Goal: Task Accomplishment & Management: Use online tool/utility

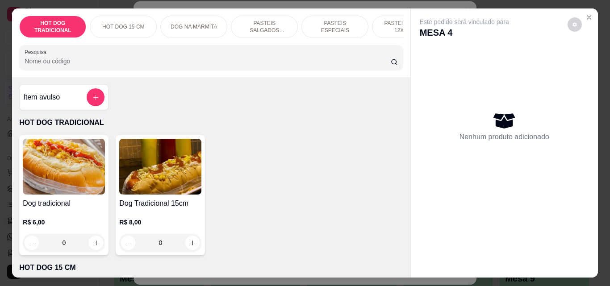
scroll to position [44, 0]
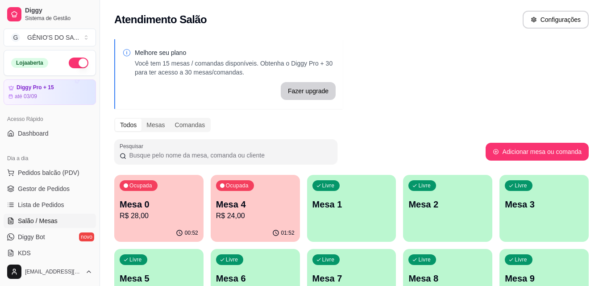
click at [311, 205] on div "Livre Mesa 1" at bounding box center [351, 203] width 89 height 56
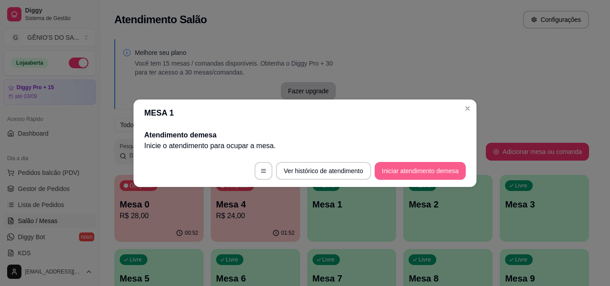
click at [421, 174] on button "Iniciar atendimento de mesa" at bounding box center [419, 171] width 91 height 18
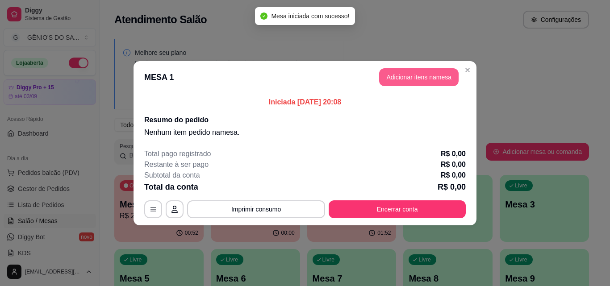
click at [406, 73] on button "Adicionar itens na mesa" at bounding box center [418, 77] width 79 height 18
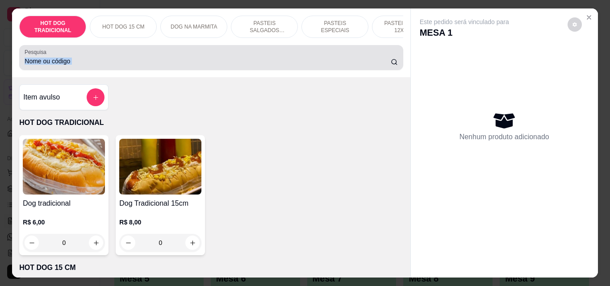
click at [81, 66] on input "Pesquisa" at bounding box center [208, 61] width 366 height 9
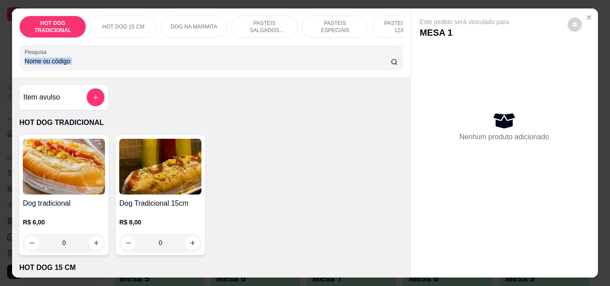
click at [93, 101] on icon "add-separate-item" at bounding box center [95, 97] width 7 height 7
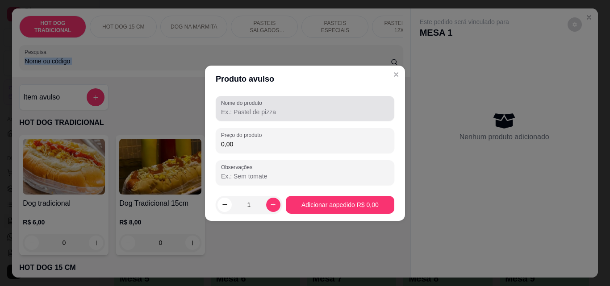
click at [240, 109] on input "Nome do produto" at bounding box center [305, 112] width 168 height 9
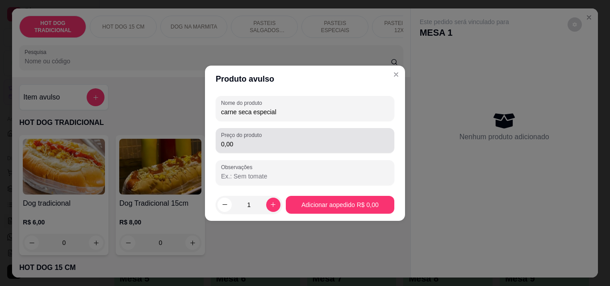
type input "carne seca especial"
click at [235, 150] on div "Preço do produto 0,00" at bounding box center [305, 140] width 178 height 25
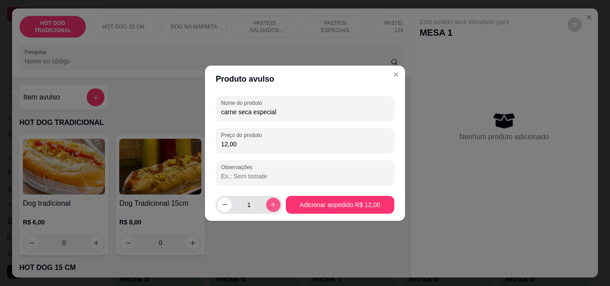
type input "12,00"
click at [272, 208] on button "increase-product-quantity" at bounding box center [273, 205] width 14 height 14
type input "2"
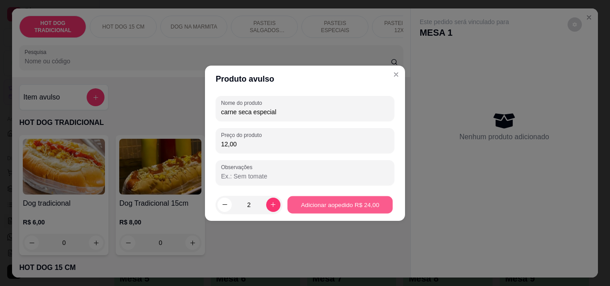
click at [320, 209] on div "Dog tradicional R$ 6,00 0 Dog Tradicional 15cm R$ 8,00 0" at bounding box center [210, 195] width 383 height 120
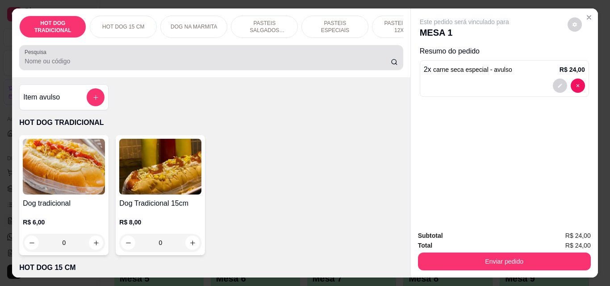
click at [59, 62] on input "Pesquisa" at bounding box center [208, 61] width 366 height 9
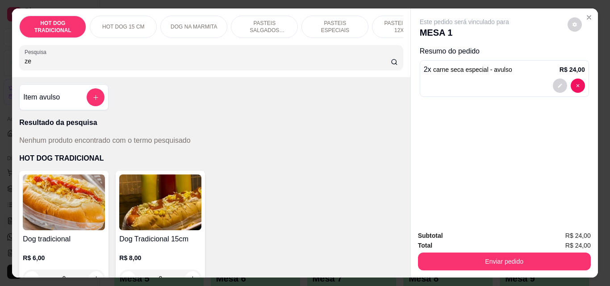
type input "z"
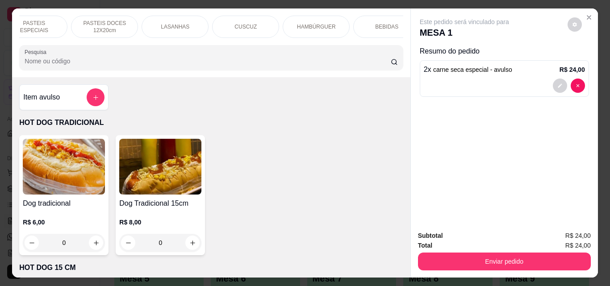
scroll to position [0, 318]
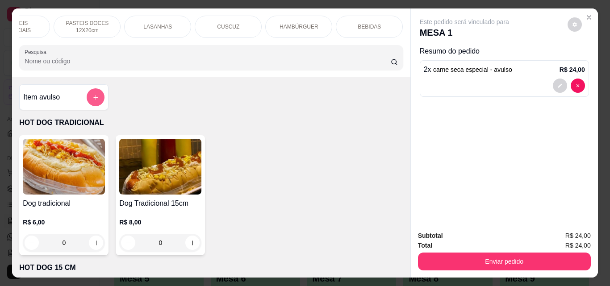
click at [96, 96] on button "add-separate-item" at bounding box center [96, 97] width 18 height 18
click at [92, 99] on icon "add-separate-item" at bounding box center [95, 97] width 7 height 7
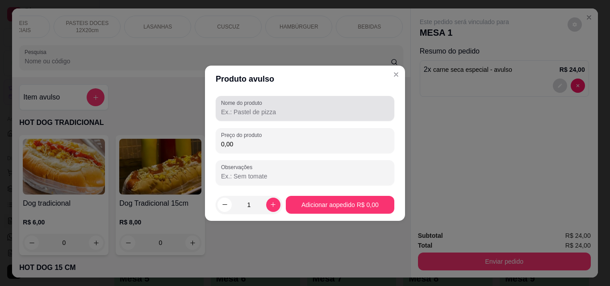
click at [247, 113] on input "Nome do produto" at bounding box center [305, 112] width 168 height 9
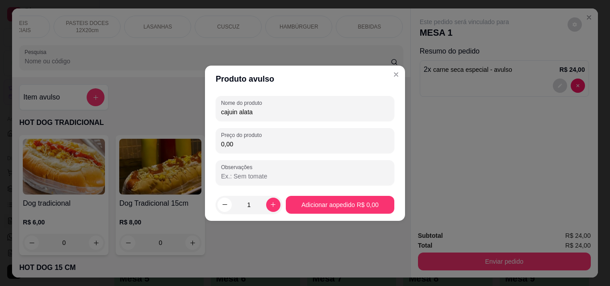
type input "cajuin alata"
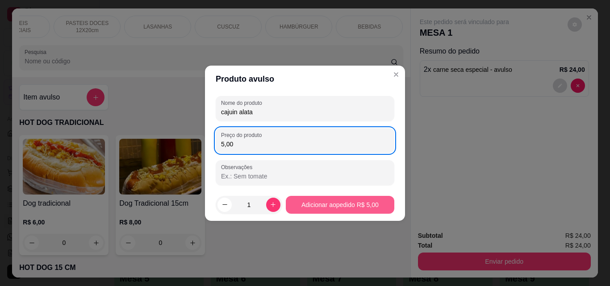
type input "5,00"
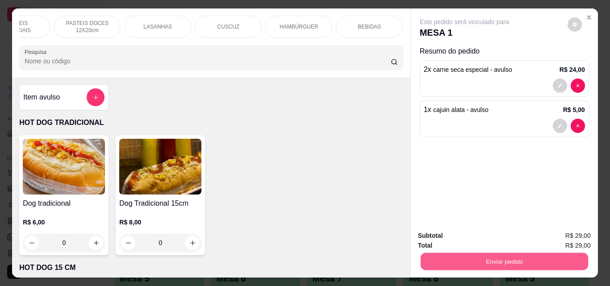
click at [538, 256] on button "Enviar pedido" at bounding box center [503, 261] width 167 height 17
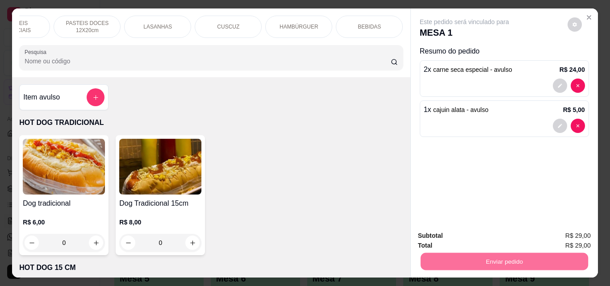
click at [484, 233] on button "Não registrar e enviar pedido" at bounding box center [474, 236] width 90 height 17
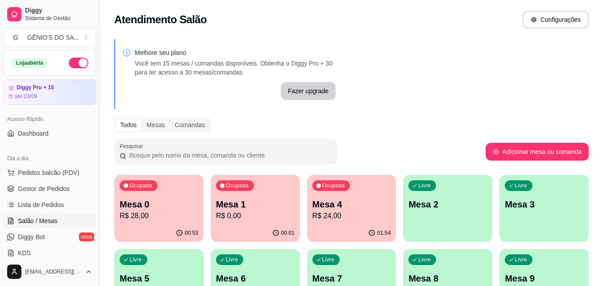
click at [250, 216] on p "R$ 0,00" at bounding box center [255, 216] width 79 height 11
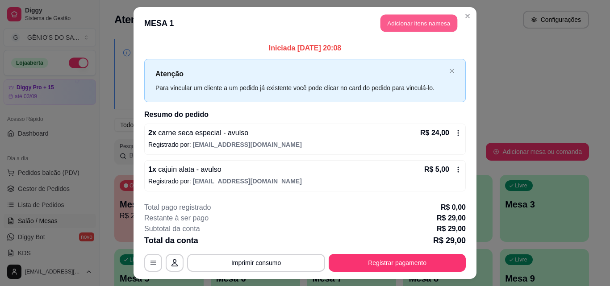
click at [385, 26] on button "Adicionar itens na mesa" at bounding box center [418, 23] width 77 height 17
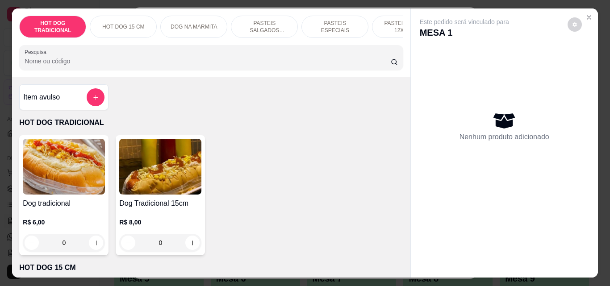
click at [386, 20] on p "PASTEIS DOCES 12X20cm" at bounding box center [405, 27] width 52 height 14
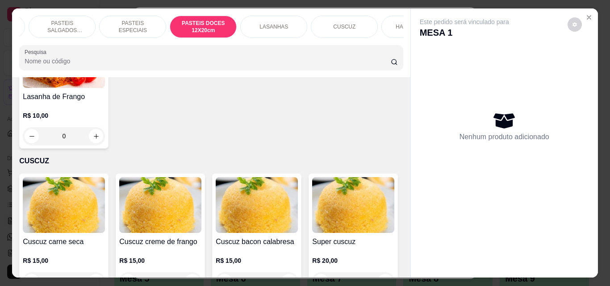
scroll to position [0, 221]
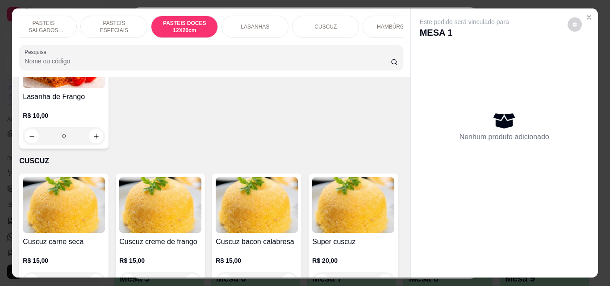
click at [254, 26] on p "LASANHAS" at bounding box center [255, 26] width 29 height 7
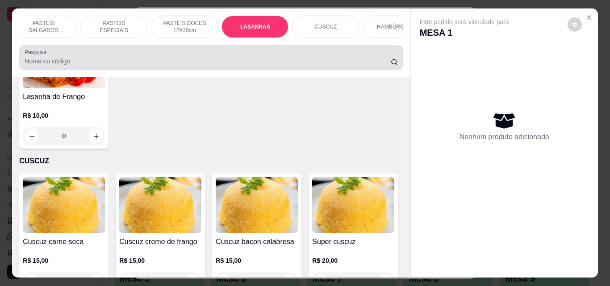
scroll to position [23, 0]
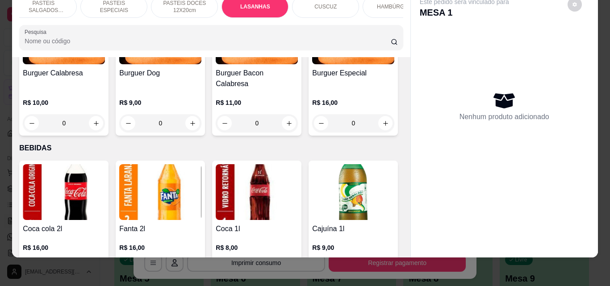
type input "1"
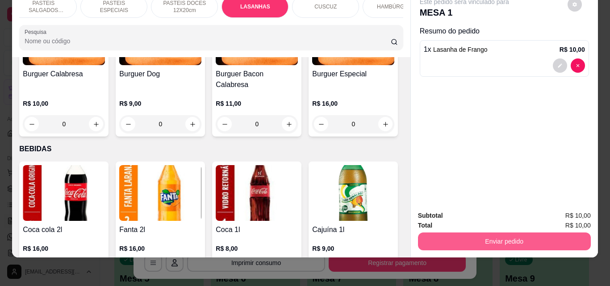
click at [500, 232] on button "Enviar pedido" at bounding box center [504, 241] width 173 height 18
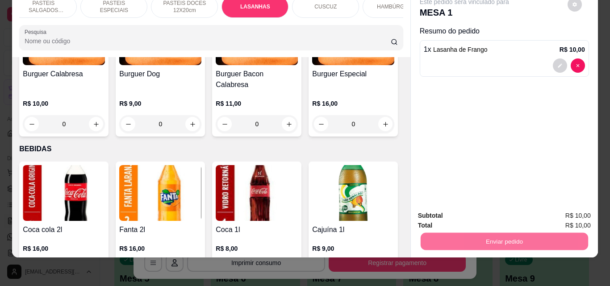
click at [499, 209] on button "Não registrar e enviar pedido" at bounding box center [474, 212] width 93 height 17
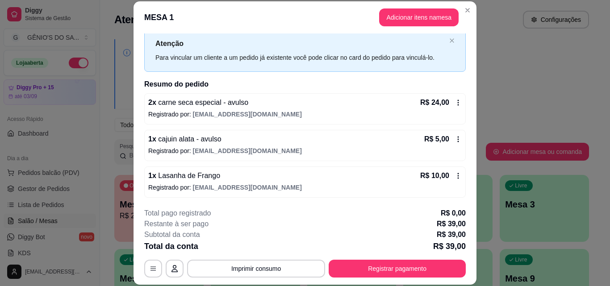
scroll to position [25, 0]
click at [454, 177] on icon at bounding box center [457, 175] width 7 height 7
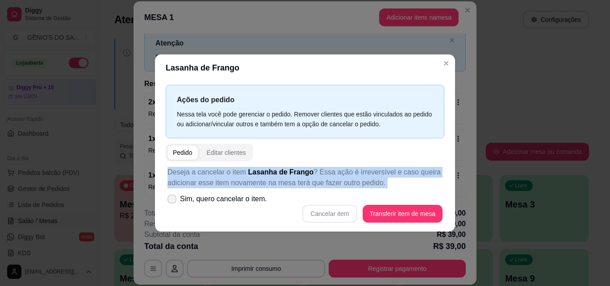
click at [178, 196] on label "Sim, quero cancelar o item." at bounding box center [217, 199] width 107 height 18
click at [173, 200] on input "Sim, quero cancelar o item." at bounding box center [170, 203] width 6 height 6
checkbox input "true"
click at [336, 213] on button "Cancelar item" at bounding box center [329, 213] width 53 height 17
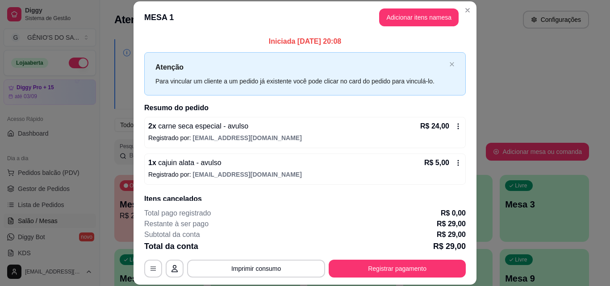
scroll to position [0, 0]
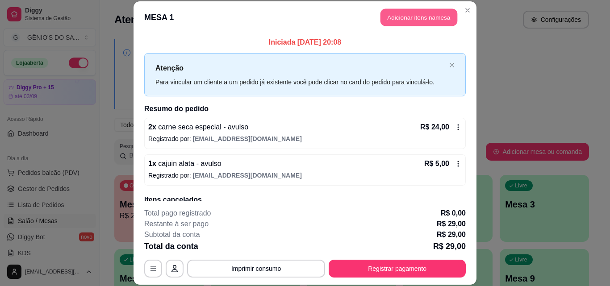
click at [418, 17] on button "Adicionar itens na mesa" at bounding box center [418, 17] width 77 height 17
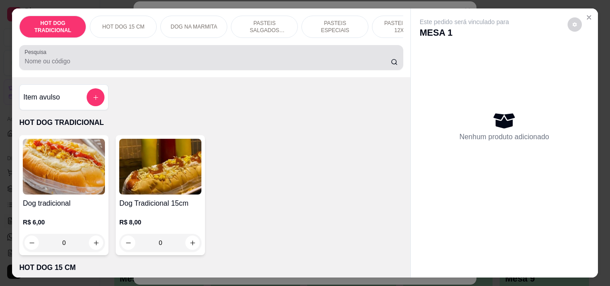
click at [42, 66] on input "Pesquisa" at bounding box center [208, 61] width 366 height 9
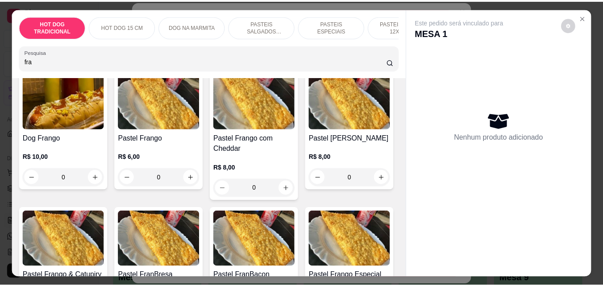
scroll to position [134, 0]
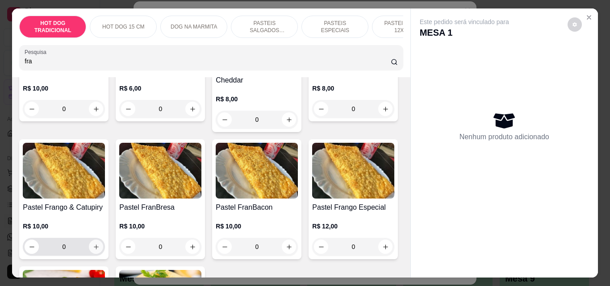
type input "fra"
click at [103, 246] on button "increase-product-quantity" at bounding box center [96, 247] width 14 height 14
type input "1"
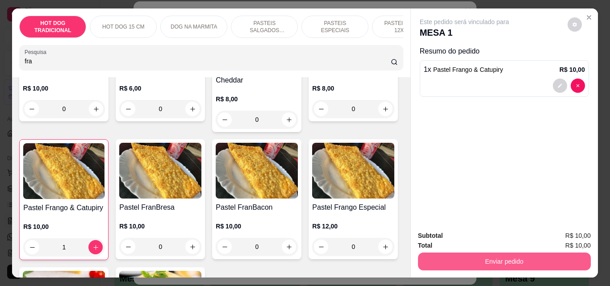
click at [521, 258] on button "Enviar pedido" at bounding box center [504, 262] width 173 height 18
click at [521, 258] on button "Enviar pedido" at bounding box center [503, 261] width 167 height 17
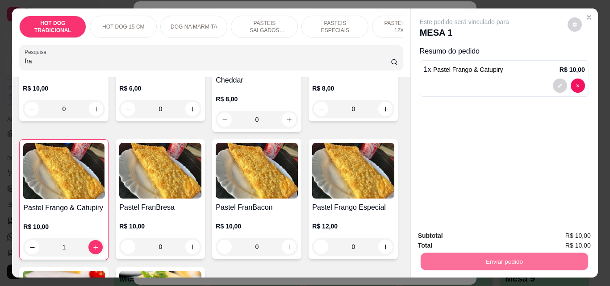
click at [495, 236] on button "Não registrar e enviar pedido" at bounding box center [474, 236] width 93 height 17
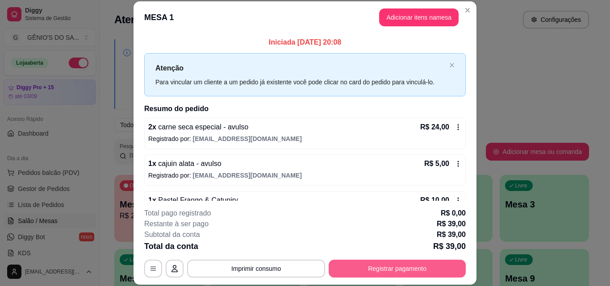
click at [397, 266] on button "Registrar pagamento" at bounding box center [396, 269] width 137 height 18
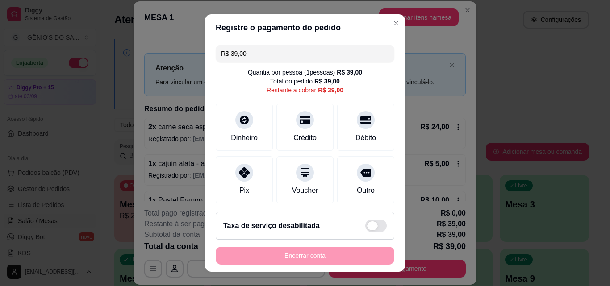
click at [376, 225] on span at bounding box center [375, 226] width 21 height 12
click at [370, 227] on input "checkbox" at bounding box center [368, 230] width 6 height 6
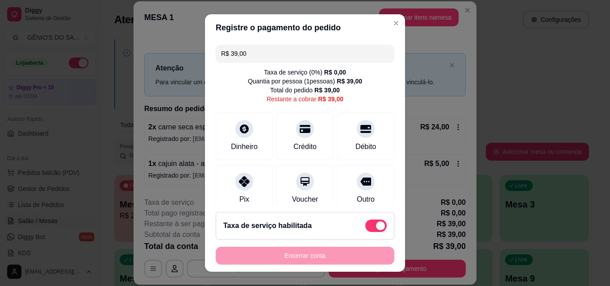
click at [376, 225] on span at bounding box center [375, 226] width 21 height 12
click at [370, 227] on input "checkbox" at bounding box center [368, 230] width 6 height 6
click at [376, 225] on div "Taxa de serviço habilitada" at bounding box center [304, 226] width 163 height 12
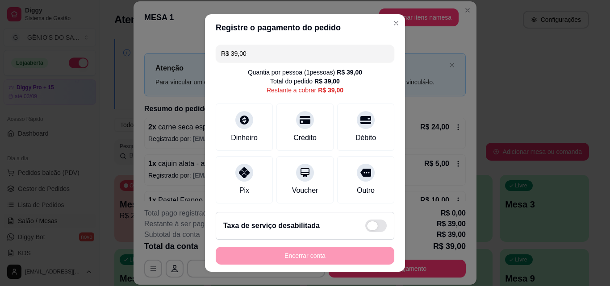
click at [371, 226] on span at bounding box center [375, 226] width 21 height 12
click at [370, 227] on input "checkbox" at bounding box center [368, 230] width 6 height 6
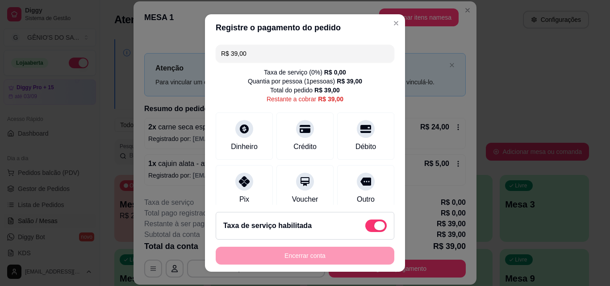
click at [374, 226] on span at bounding box center [379, 225] width 11 height 9
click at [370, 227] on input "checkbox" at bounding box center [368, 230] width 6 height 6
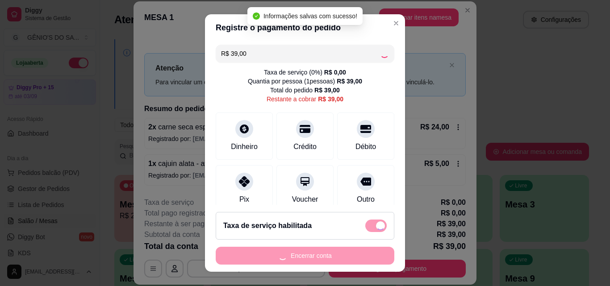
checkbox input "false"
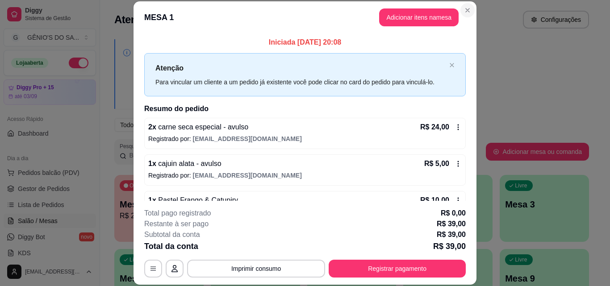
click at [465, 9] on div "Atendimento Salão Configurações" at bounding box center [351, 17] width 503 height 34
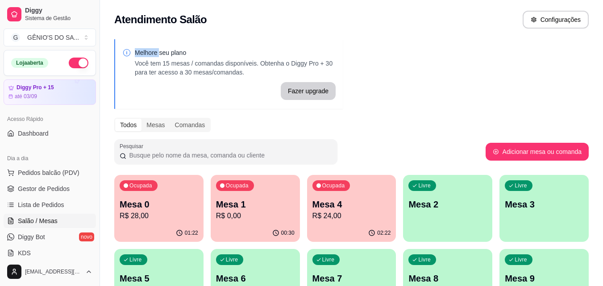
click at [424, 219] on div "Livre Mesa 2" at bounding box center [447, 203] width 89 height 56
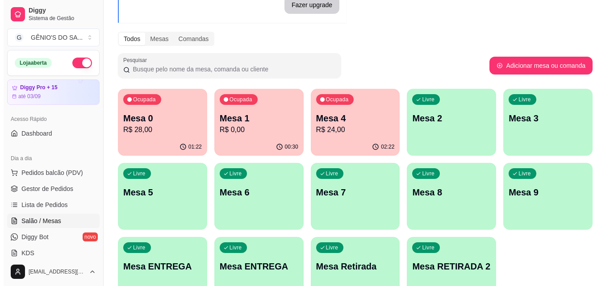
scroll to position [89, 0]
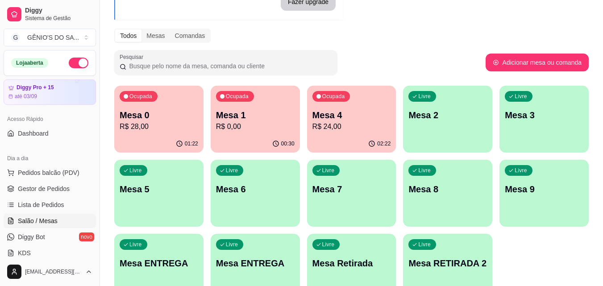
click at [147, 173] on div "Livre Mesa 5" at bounding box center [158, 188] width 89 height 56
click at [147, 173] on body "Diggy Sistema de Gestão G GÊNIO'S DO SA ... Loja aberta Diggy Pro + 15 até 03/0…" at bounding box center [301, 54] width 603 height 286
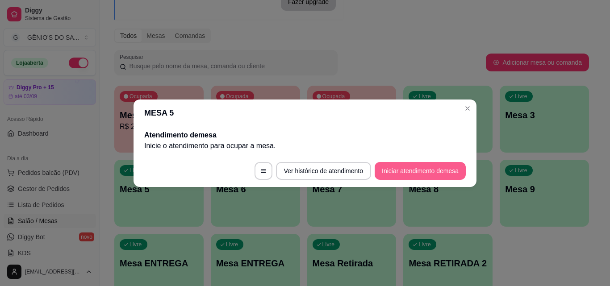
click at [410, 166] on button "Iniciar atendimento de mesa" at bounding box center [419, 171] width 91 height 18
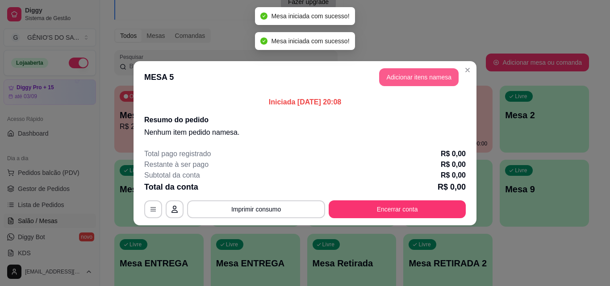
click at [445, 79] on button "Adicionar itens na mesa" at bounding box center [418, 77] width 79 height 18
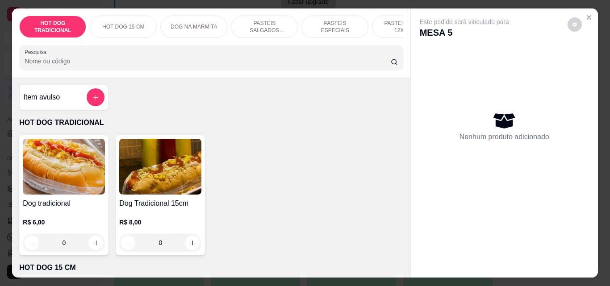
click at [264, 26] on p "PASTEIS SALGADOS 12X20cm" at bounding box center [264, 27] width 52 height 14
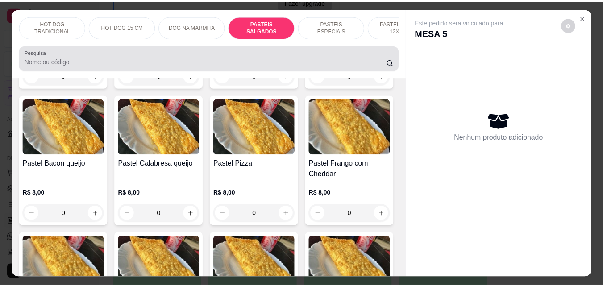
scroll to position [23, 0]
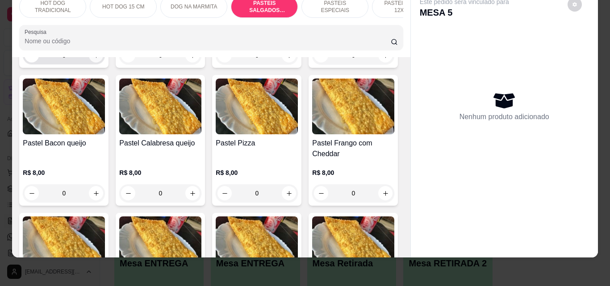
click at [97, 62] on button "increase-product-quantity" at bounding box center [96, 55] width 14 height 14
click at [96, 62] on button "increase-product-quantity" at bounding box center [96, 55] width 14 height 14
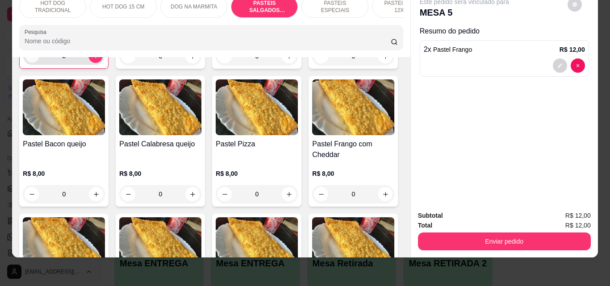
click at [29, 59] on icon "decrease-product-quantity" at bounding box center [32, 56] width 7 height 7
type input "1"
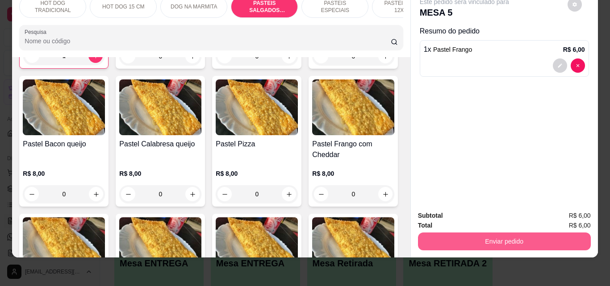
click at [472, 234] on button "Enviar pedido" at bounding box center [504, 241] width 173 height 18
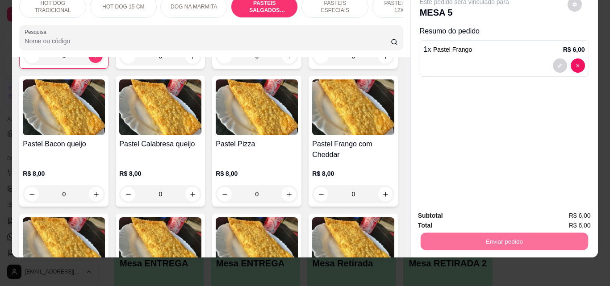
click at [484, 208] on button "Não registrar e enviar pedido" at bounding box center [474, 212] width 93 height 17
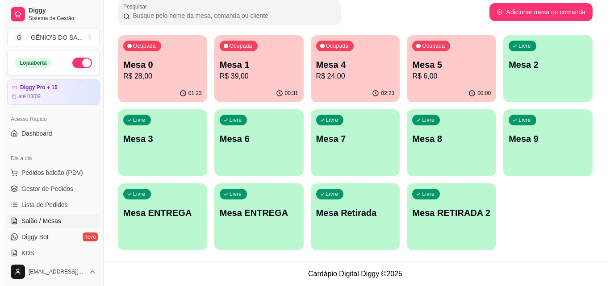
scroll to position [140, 0]
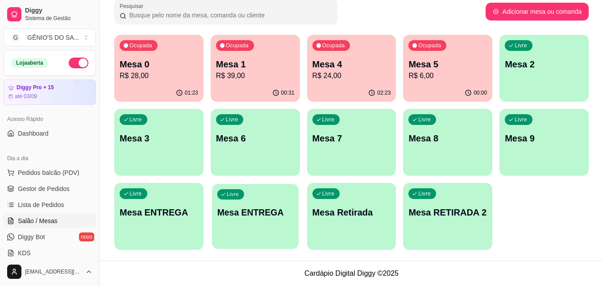
click at [274, 212] on p "Mesa ENTREGA" at bounding box center [255, 213] width 76 height 12
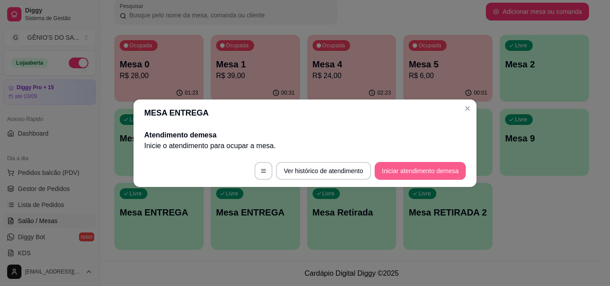
click at [424, 168] on button "Iniciar atendimento de mesa" at bounding box center [419, 171] width 91 height 18
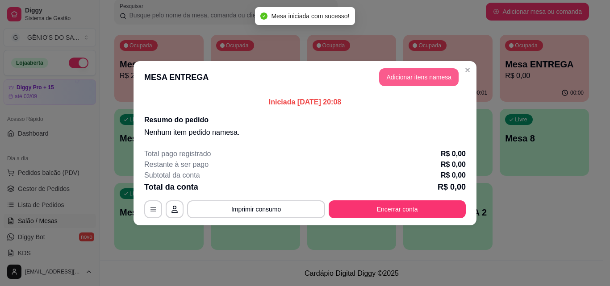
click at [429, 79] on button "Adicionar itens na mesa" at bounding box center [418, 77] width 79 height 18
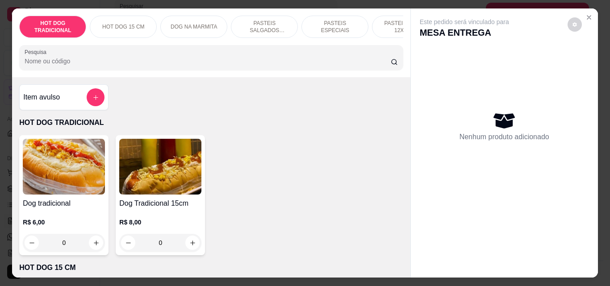
click at [120, 24] on p "HOT DOG 15 CM" at bounding box center [123, 26] width 42 height 7
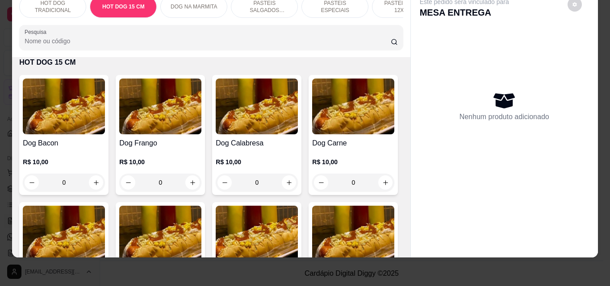
scroll to position [230, 0]
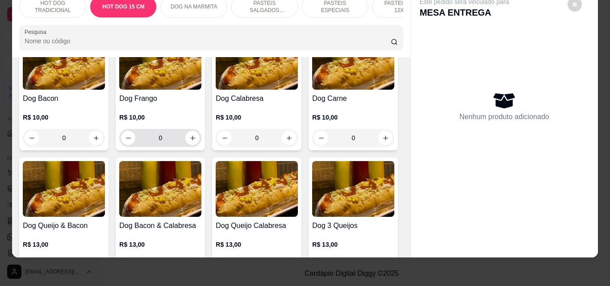
click at [189, 136] on icon "increase-product-quantity" at bounding box center [192, 138] width 7 height 7
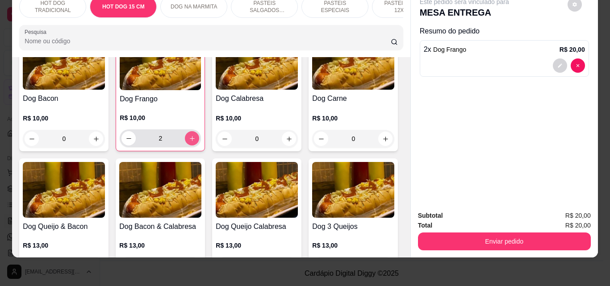
type input "2"
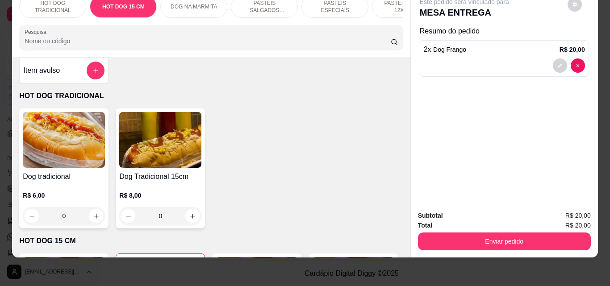
scroll to position [0, 0]
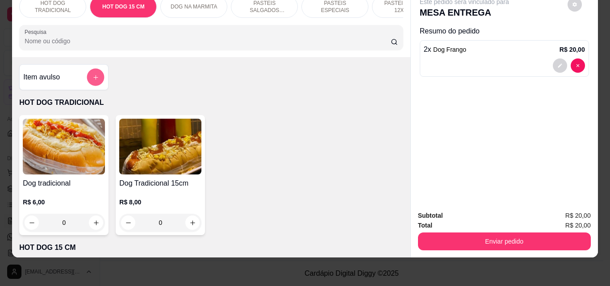
click at [94, 81] on icon "add-separate-item" at bounding box center [95, 77] width 7 height 7
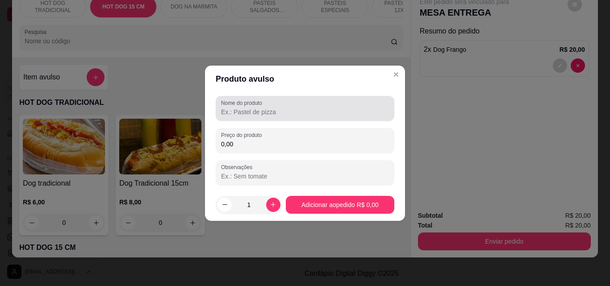
click at [231, 118] on div "Nome do produto" at bounding box center [305, 108] width 178 height 25
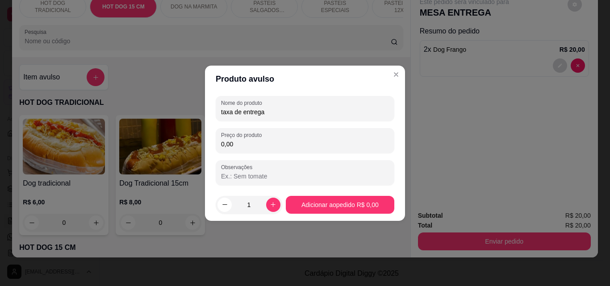
type input "taxa de entrega"
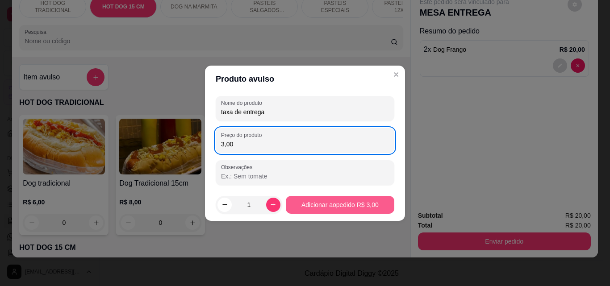
type input "3,00"
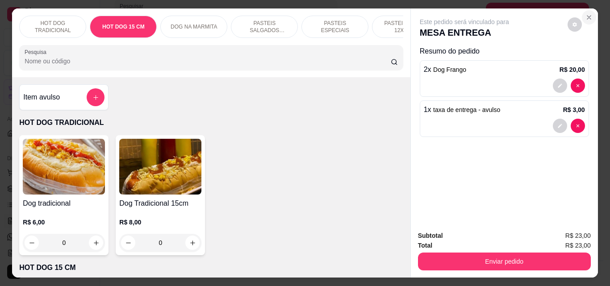
click at [585, 17] on icon "Close" at bounding box center [588, 17] width 7 height 7
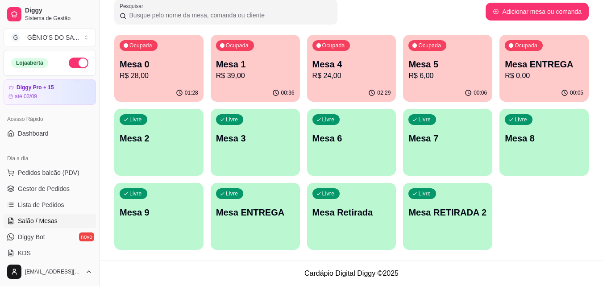
click at [246, 74] on p "R$ 39,00" at bounding box center [255, 76] width 79 height 11
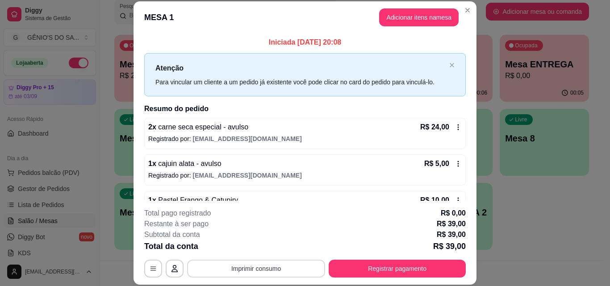
click at [278, 262] on button "Imprimir consumo" at bounding box center [256, 269] width 138 height 18
click at [260, 247] on button "Impressora" at bounding box center [255, 248] width 65 height 14
click at [469, 9] on div "Pesquisar" at bounding box center [299, 11] width 371 height 25
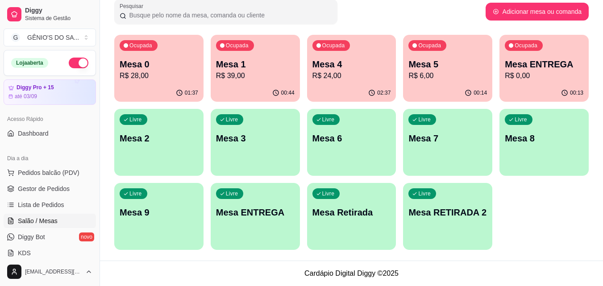
click at [531, 79] on p "R$ 0,00" at bounding box center [544, 76] width 79 height 11
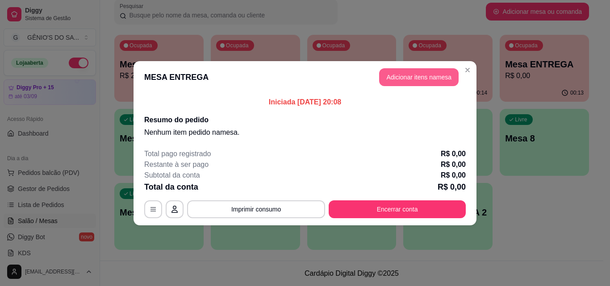
click at [406, 76] on button "Adicionar itens na mesa" at bounding box center [418, 77] width 79 height 18
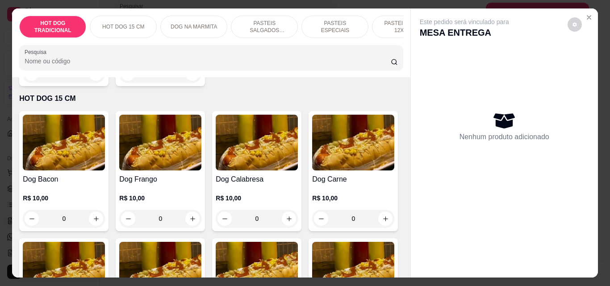
scroll to position [223, 0]
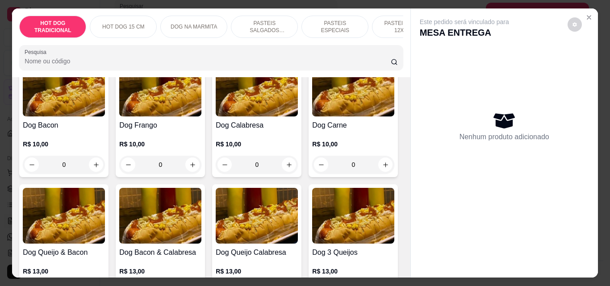
click at [170, 105] on img at bounding box center [160, 89] width 82 height 56
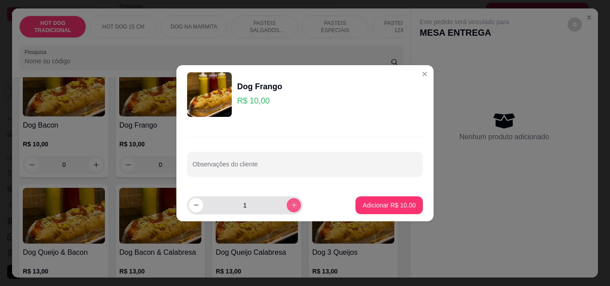
click at [291, 206] on icon "increase-product-quantity" at bounding box center [294, 205] width 7 height 7
type input "2"
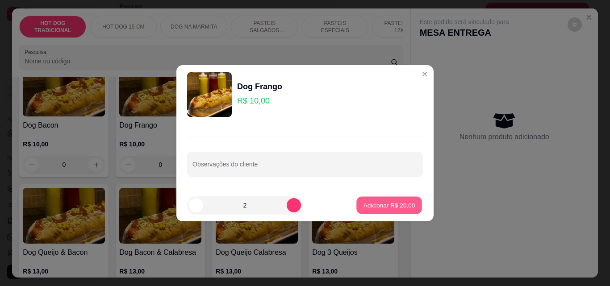
click at [367, 205] on p "Adicionar R$ 20,00" at bounding box center [389, 205] width 52 height 8
type input "2"
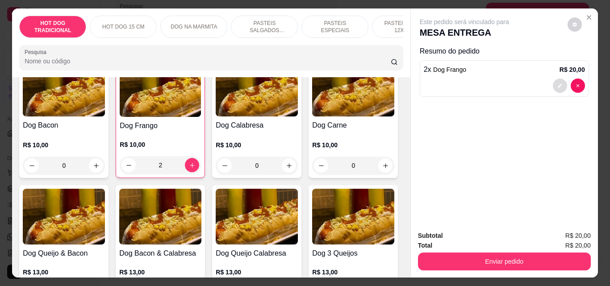
click at [559, 84] on button "decrease-product-quantity" at bounding box center [559, 86] width 14 height 14
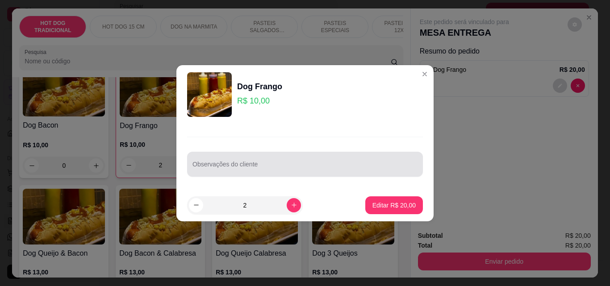
click at [318, 156] on div at bounding box center [304, 164] width 225 height 18
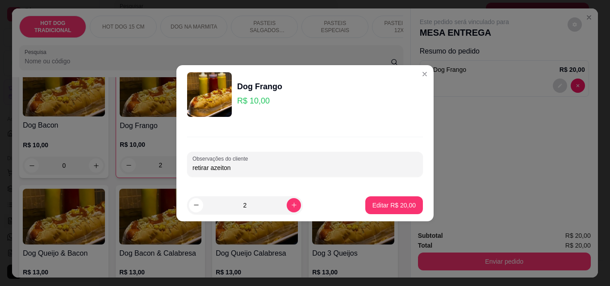
type input "retirar azeitona"
click at [377, 210] on button "Editar R$ 20,00" at bounding box center [394, 205] width 58 height 18
type input "0"
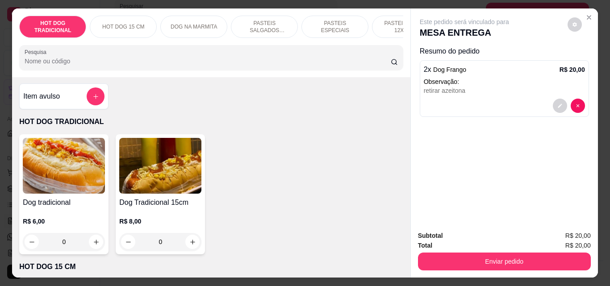
scroll to position [0, 0]
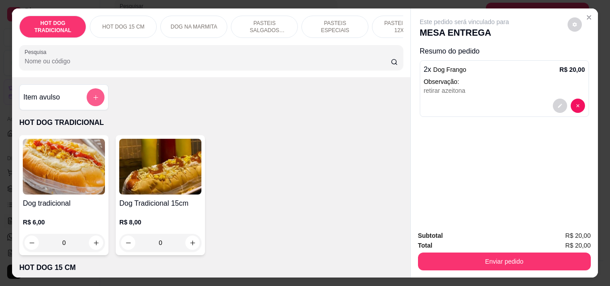
click at [94, 101] on icon "add-separate-item" at bounding box center [95, 97] width 7 height 7
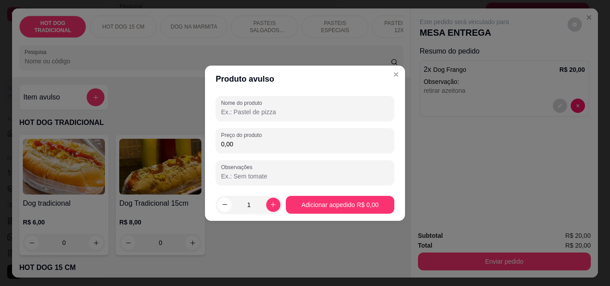
click at [248, 112] on input "Nome do produto" at bounding box center [305, 112] width 168 height 9
type input "entrega"
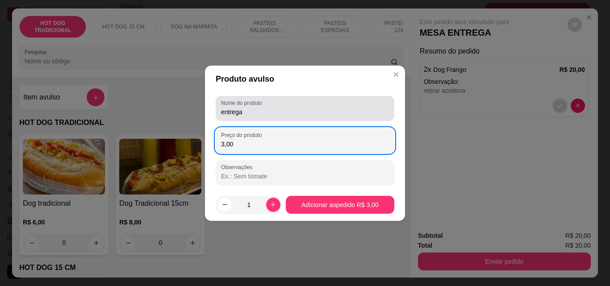
type input "3,00"
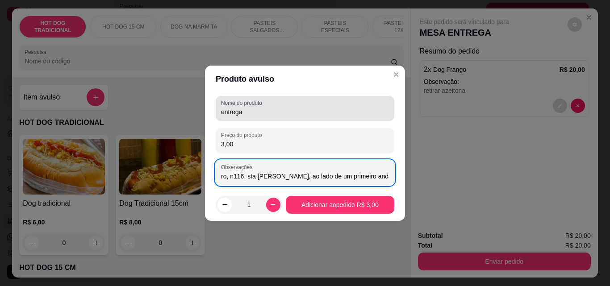
scroll to position [0, 87]
type input "rua lateral esquerda do evandro, n116, sta [PERSON_NAME], ao lado de um primeir…"
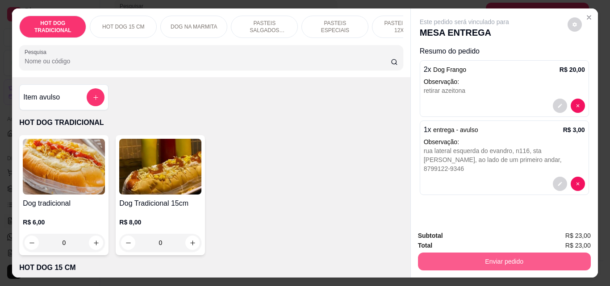
click at [501, 259] on button "Enviar pedido" at bounding box center [504, 262] width 173 height 18
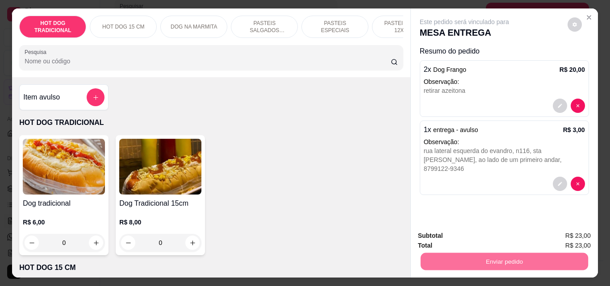
click at [477, 236] on button "Não registrar e enviar pedido" at bounding box center [474, 236] width 93 height 17
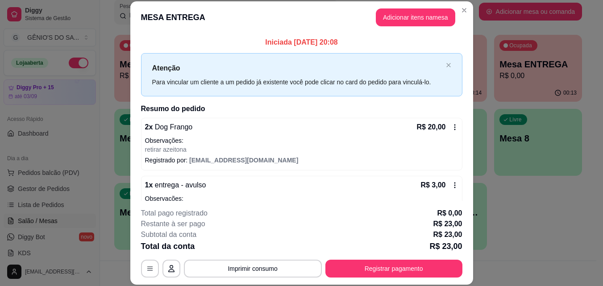
click at [477, 236] on div "Livre Mesa RETIRADA 2" at bounding box center [443, 211] width 88 height 56
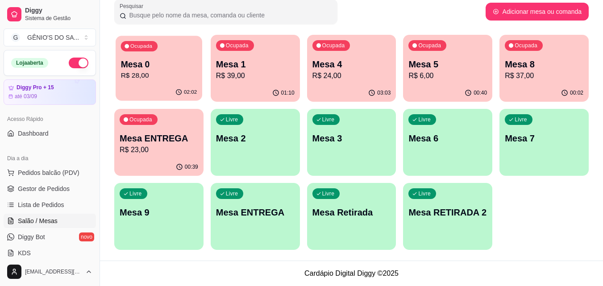
click at [147, 71] on p "R$ 28,00" at bounding box center [159, 76] width 76 height 10
click at [165, 73] on p "R$ 28,00" at bounding box center [159, 76] width 76 height 10
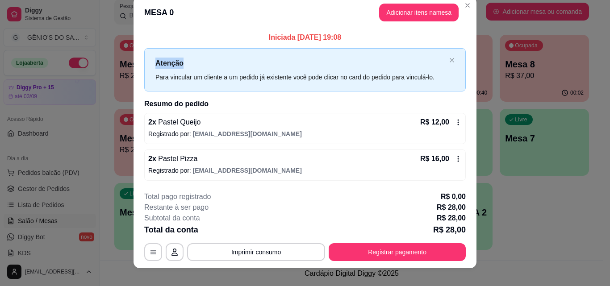
scroll to position [21, 0]
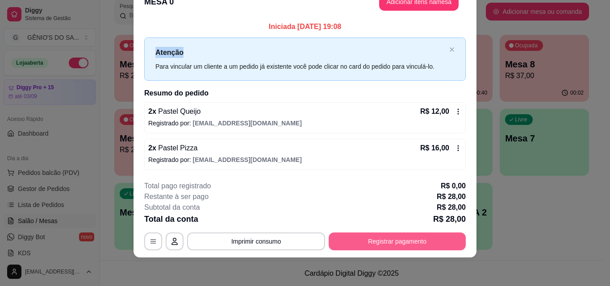
click at [362, 240] on button "Registrar pagamento" at bounding box center [396, 241] width 137 height 18
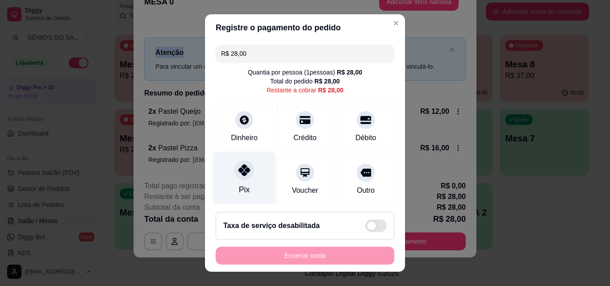
click at [223, 184] on div "Pix" at bounding box center [244, 178] width 63 height 52
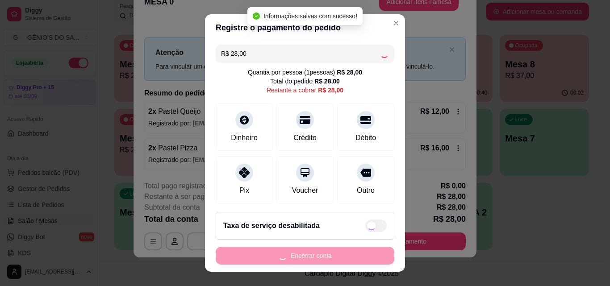
type input "R$ 0,00"
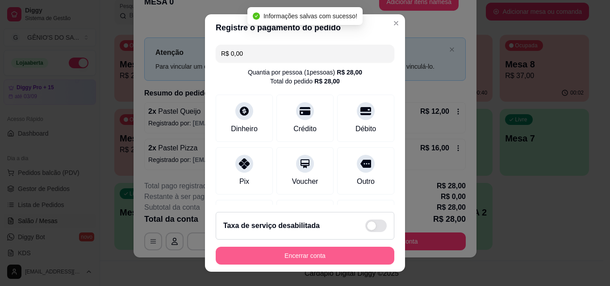
click at [325, 255] on button "Encerrar conta" at bounding box center [305, 256] width 178 height 18
click at [325, 255] on div "Encerrar conta" at bounding box center [305, 256] width 178 height 18
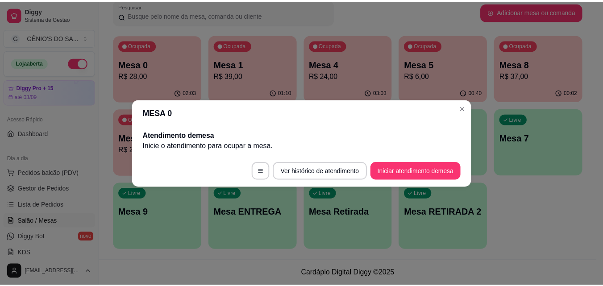
scroll to position [0, 0]
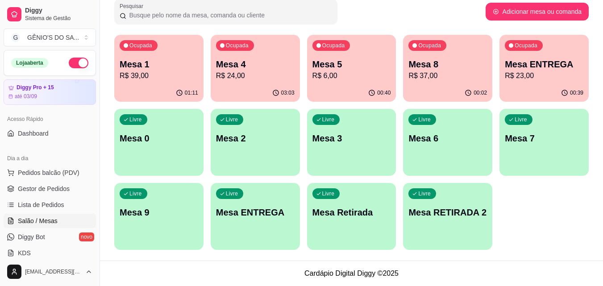
click at [172, 86] on div "01:11" at bounding box center [158, 92] width 89 height 17
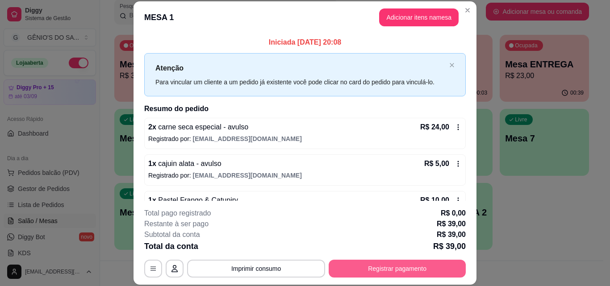
click at [369, 271] on button "Registrar pagamento" at bounding box center [396, 269] width 137 height 18
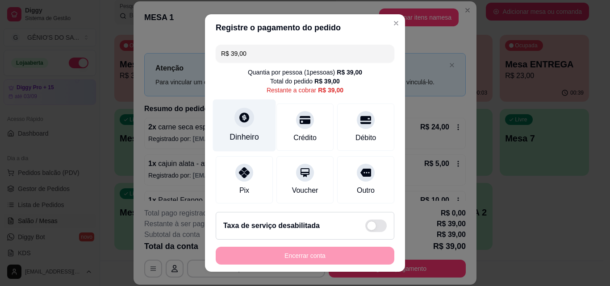
click at [247, 133] on div "Dinheiro" at bounding box center [243, 137] width 29 height 12
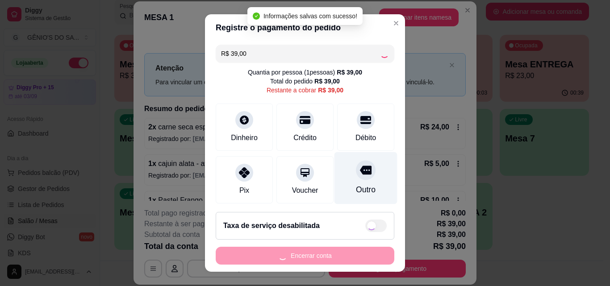
type input "R$ 0,00"
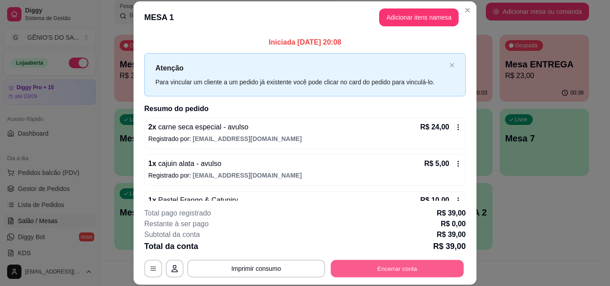
click at [383, 268] on button "Encerrar conta" at bounding box center [397, 268] width 133 height 17
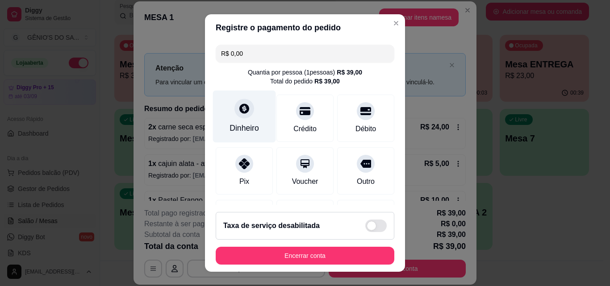
click at [238, 112] on icon at bounding box center [244, 109] width 12 height 12
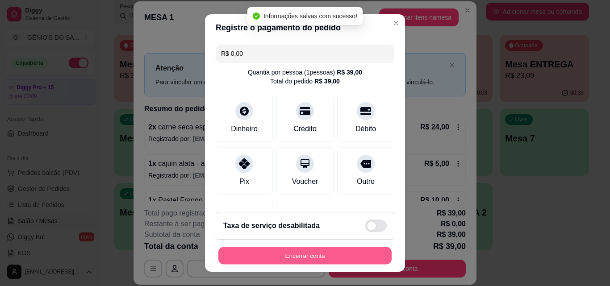
click at [308, 253] on button "Encerrar conta" at bounding box center [304, 255] width 173 height 17
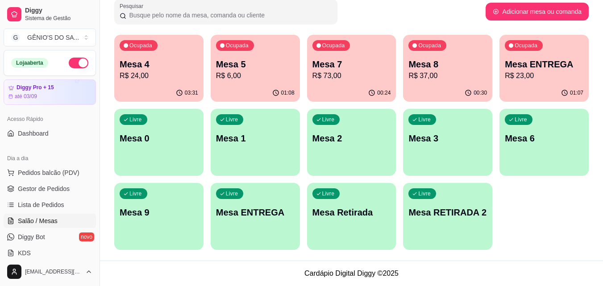
click at [439, 66] on p "Mesa 8" at bounding box center [447, 64] width 79 height 12
click at [443, 77] on p "R$ 37,00" at bounding box center [448, 76] width 76 height 10
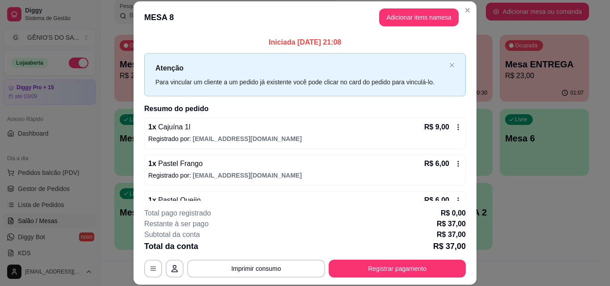
click at [443, 77] on div "Atenção Para vincular um cliente a um pedido já existente você pode clicar no c…" at bounding box center [304, 74] width 321 height 43
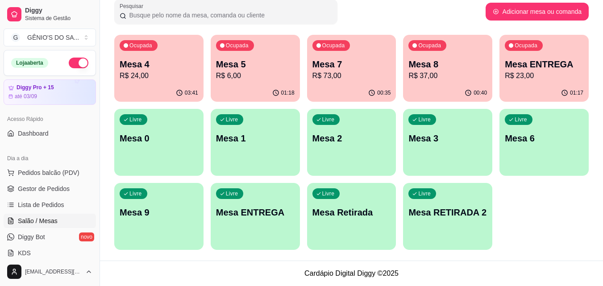
click at [333, 73] on p "R$ 73,00" at bounding box center [351, 76] width 79 height 11
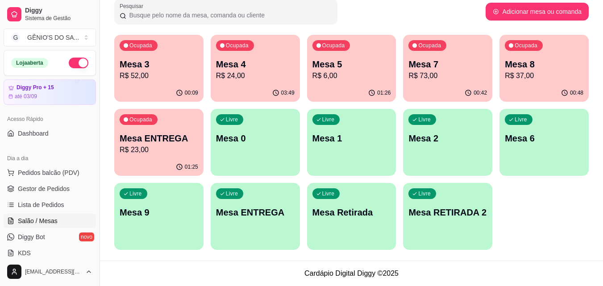
click at [422, 65] on p "Mesa 7" at bounding box center [447, 64] width 79 height 12
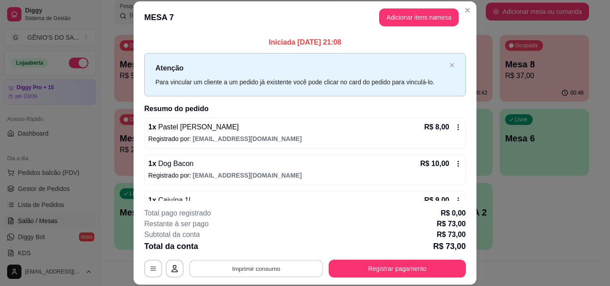
click at [277, 264] on button "Imprimir consumo" at bounding box center [256, 268] width 134 height 17
click at [245, 250] on button "Impressora" at bounding box center [255, 248] width 62 height 14
click at [245, 250] on div "Escolha a impressora Impressora" at bounding box center [256, 242] width 74 height 30
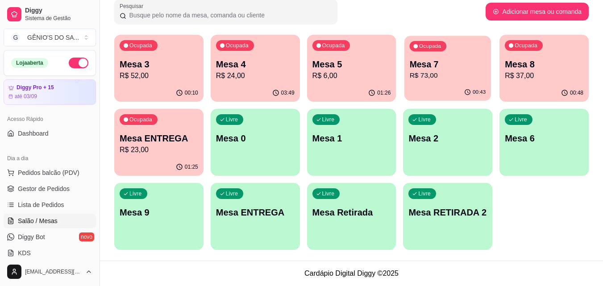
click at [440, 71] on p "R$ 73,00" at bounding box center [448, 76] width 76 height 10
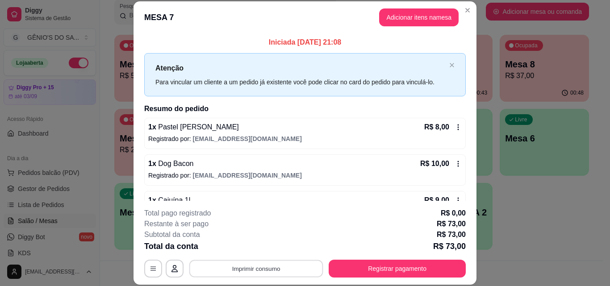
click at [256, 262] on button "Imprimir consumo" at bounding box center [256, 268] width 134 height 17
click at [255, 270] on button "Imprimir consumo" at bounding box center [256, 269] width 138 height 18
click at [254, 244] on button "Impressora" at bounding box center [255, 248] width 62 height 14
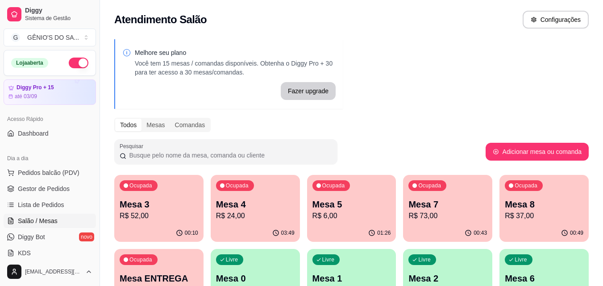
click at [439, 203] on p "Mesa 7" at bounding box center [447, 204] width 79 height 12
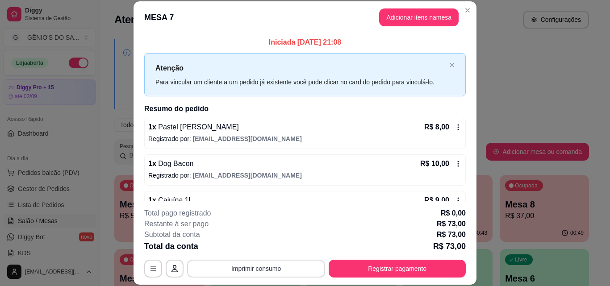
click at [260, 268] on button "Imprimir consumo" at bounding box center [256, 269] width 138 height 18
click at [260, 253] on button "Impressora" at bounding box center [255, 248] width 62 height 14
click at [265, 270] on button "Imprimir consumo" at bounding box center [256, 268] width 134 height 17
click at [262, 249] on button "Impressora" at bounding box center [255, 248] width 65 height 14
